Goal: Find specific page/section: Find specific page/section

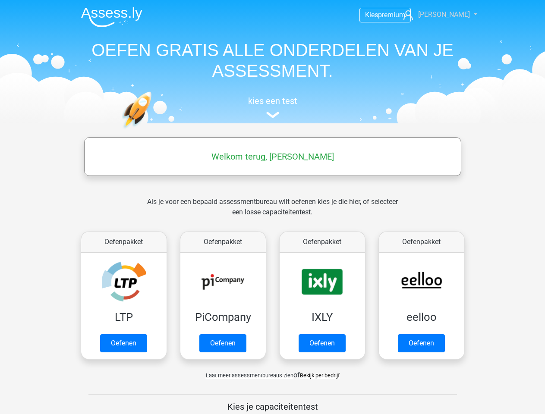
click at [451, 15] on span "[PERSON_NAME]" at bounding box center [444, 14] width 52 height 8
click at [247, 376] on span "Laat meer assessmentbureaus zien" at bounding box center [250, 375] width 88 height 6
